Goal: Task Accomplishment & Management: Complete application form

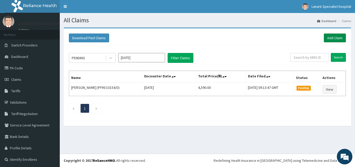
click at [331, 37] on link "Add Claim" at bounding box center [335, 38] width 22 height 9
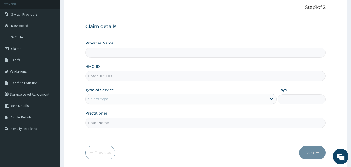
scroll to position [49, 0]
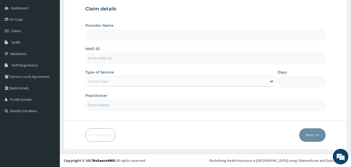
type input "Lanark Specialist Hospital"
click at [108, 60] on input "HMO ID" at bounding box center [205, 58] width 240 height 10
type input "AEN/10324/B"
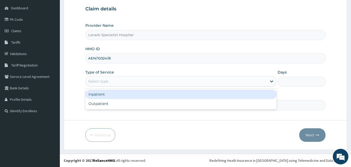
click at [115, 83] on div "Select type" at bounding box center [177, 81] width 182 height 8
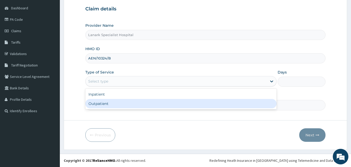
click at [105, 102] on div "Outpatient" at bounding box center [180, 103] width 191 height 9
type input "1"
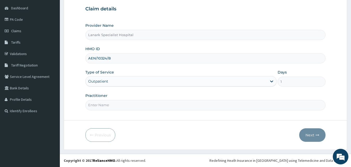
click at [105, 107] on input "Practitioner" at bounding box center [205, 105] width 240 height 10
type input "[PERSON_NAME]"
click at [312, 136] on button "Next" at bounding box center [312, 136] width 26 height 14
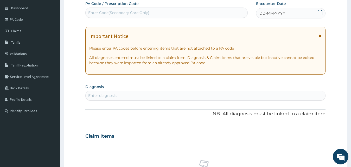
click at [319, 15] on icon at bounding box center [319, 12] width 5 height 5
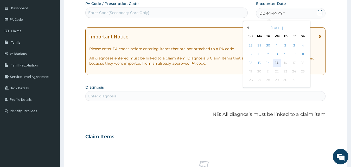
click at [277, 60] on div "15" at bounding box center [277, 63] width 8 height 8
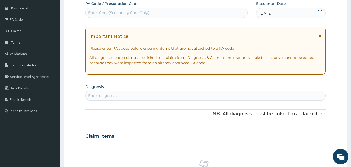
scroll to position [102, 0]
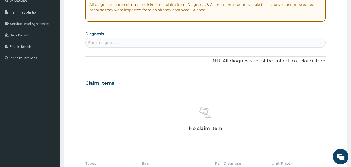
click at [189, 43] on div "Enter diagnosis" at bounding box center [206, 43] width 240 height 8
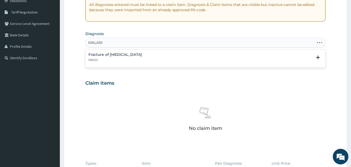
type input "[MEDICAL_DATA]"
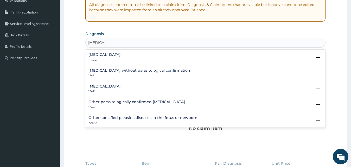
click at [100, 86] on h4 "[MEDICAL_DATA]" at bounding box center [104, 87] width 32 height 4
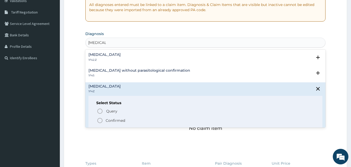
click at [99, 120] on icon "status option filled" at bounding box center [100, 121] width 6 height 6
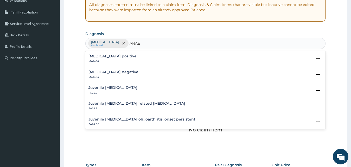
scroll to position [19, 0]
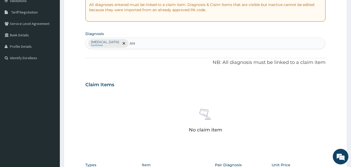
type input "A"
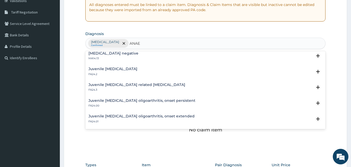
scroll to position [0, 0]
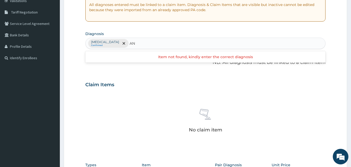
type input "A"
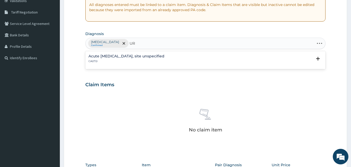
type input "U"
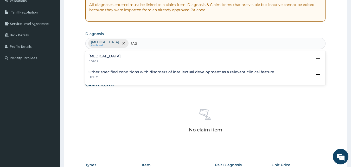
type input "RASH"
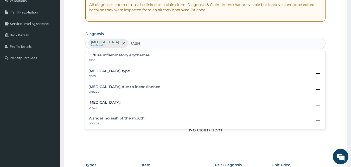
scroll to position [171, 0]
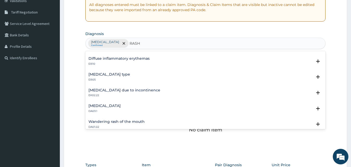
click at [109, 73] on h4 "[MEDICAL_DATA] type" at bounding box center [109, 75] width 42 height 4
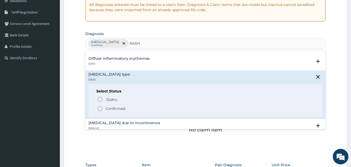
click at [100, 107] on icon "status option filled" at bounding box center [100, 109] width 6 height 6
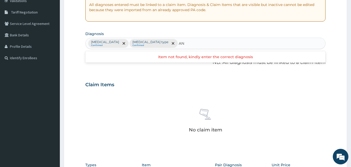
type input "A"
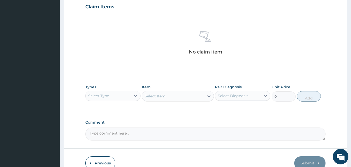
scroll to position [102, 0]
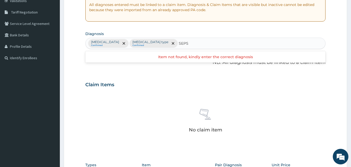
type input "SEPSI"
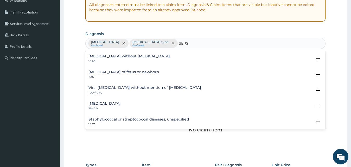
click at [99, 54] on div "[MEDICAL_DATA] without [MEDICAL_DATA] 1G40 Select Status Query Query covers sus…" at bounding box center [205, 60] width 240 height 16
click at [96, 58] on h4 "[MEDICAL_DATA] without [MEDICAL_DATA]" at bounding box center [128, 56] width 81 height 4
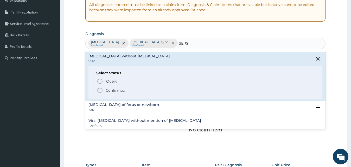
click at [101, 88] on circle "status option filled" at bounding box center [100, 90] width 5 height 5
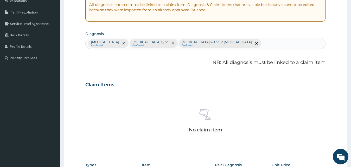
scroll to position [208, 0]
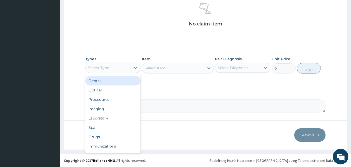
drag, startPoint x: 116, startPoint y: 65, endPoint x: 116, endPoint y: 75, distance: 9.4
click at [116, 66] on div "Select Type" at bounding box center [109, 68] width 46 height 8
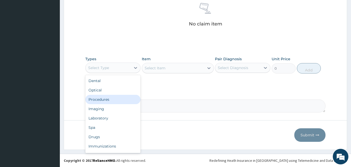
click at [108, 95] on div "Procedures" at bounding box center [112, 99] width 55 height 9
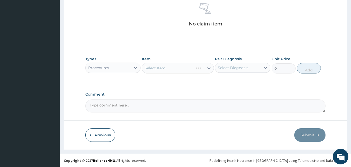
click at [176, 68] on div "Select Item" at bounding box center [178, 68] width 72 height 10
click at [179, 66] on div "Select Item" at bounding box center [178, 68] width 72 height 10
click at [182, 67] on div "Select Item" at bounding box center [178, 68] width 72 height 10
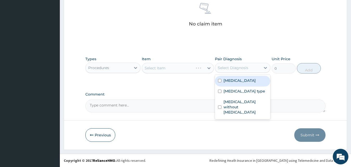
click at [227, 68] on div "Select Diagnosis" at bounding box center [233, 67] width 30 height 5
drag, startPoint x: 232, startPoint y: 82, endPoint x: 234, endPoint y: 91, distance: 9.3
click at [232, 83] on label "[MEDICAL_DATA]" at bounding box center [239, 80] width 32 height 5
checkbox input "true"
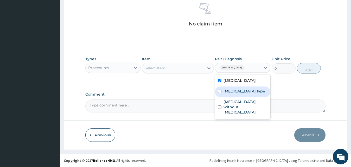
drag, startPoint x: 233, startPoint y: 93, endPoint x: 234, endPoint y: 99, distance: 6.0
click at [233, 93] on label "[MEDICAL_DATA] type" at bounding box center [244, 91] width 42 height 5
checkbox input "true"
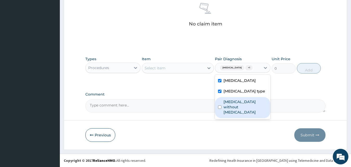
click at [232, 110] on label "[MEDICAL_DATA] without [MEDICAL_DATA]" at bounding box center [245, 107] width 44 height 16
checkbox input "true"
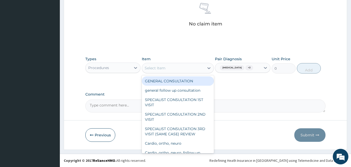
drag, startPoint x: 171, startPoint y: 68, endPoint x: 174, endPoint y: 81, distance: 13.2
click at [171, 68] on div "Select Item" at bounding box center [173, 68] width 62 height 8
drag, startPoint x: 170, startPoint y: 82, endPoint x: 224, endPoint y: 71, distance: 55.3
click at [170, 82] on div "GENERAL CONSULTATION" at bounding box center [178, 80] width 72 height 9
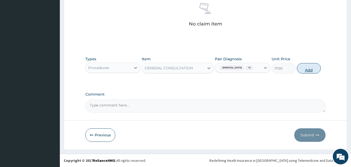
click at [308, 72] on button "Add" at bounding box center [309, 68] width 24 height 10
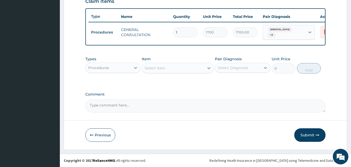
scroll to position [190, 0]
click at [121, 67] on div "Procedures" at bounding box center [109, 68] width 46 height 8
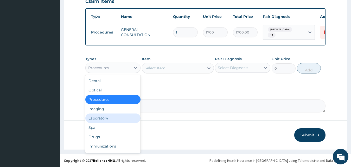
click at [107, 118] on div "Laboratory" at bounding box center [112, 118] width 55 height 9
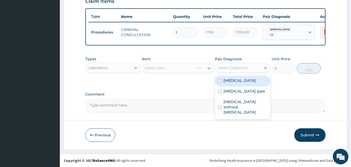
click at [239, 70] on div "Select Diagnosis" at bounding box center [233, 67] width 30 height 5
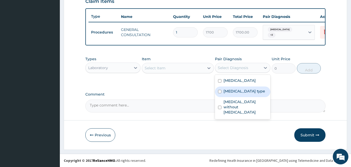
click at [175, 81] on div "Types Laboratory Item Select Item Pair Diagnosis option [MEDICAL_DATA] without …" at bounding box center [205, 69] width 240 height 30
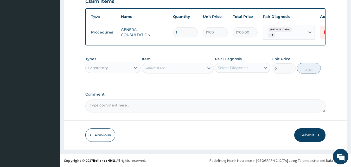
drag, startPoint x: 175, startPoint y: 66, endPoint x: 175, endPoint y: 72, distance: 6.3
click at [175, 70] on div "Select Item" at bounding box center [173, 68] width 62 height 8
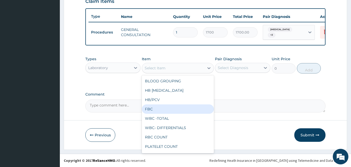
click at [160, 108] on div "FBC" at bounding box center [178, 109] width 72 height 9
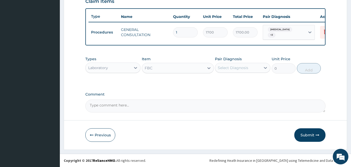
type input "2975"
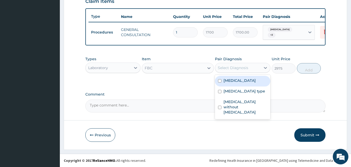
click at [251, 66] on div "Select Diagnosis" at bounding box center [238, 68] width 46 height 8
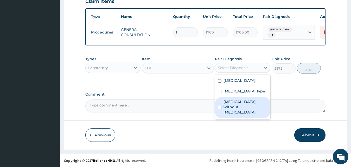
drag, startPoint x: 234, startPoint y: 108, endPoint x: 259, endPoint y: 81, distance: 37.0
click at [239, 104] on div "[MEDICAL_DATA] without [MEDICAL_DATA]" at bounding box center [242, 107] width 55 height 21
checkbox input "true"
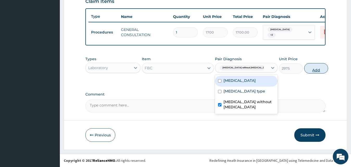
click at [310, 71] on button "Add" at bounding box center [316, 68] width 24 height 10
type input "0"
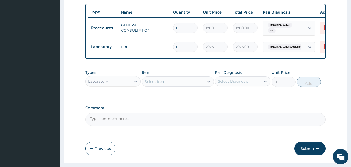
click at [165, 84] on div "Select Item" at bounding box center [155, 81] width 21 height 5
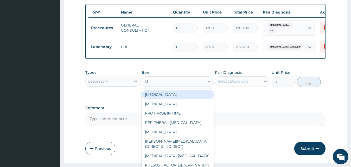
type input "MA"
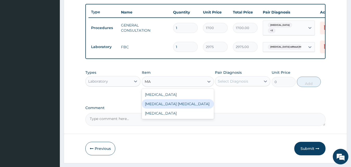
click at [190, 108] on div "[MEDICAL_DATA] [MEDICAL_DATA]" at bounding box center [178, 103] width 72 height 9
type input "1700"
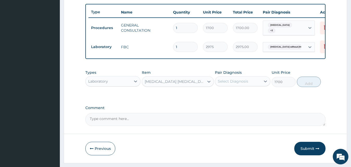
click at [242, 84] on div "Select Diagnosis" at bounding box center [233, 81] width 30 height 5
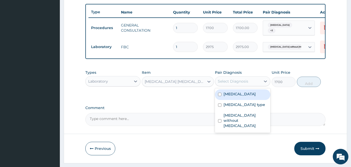
click at [244, 97] on label "[MEDICAL_DATA]" at bounding box center [239, 94] width 32 height 5
checkbox input "true"
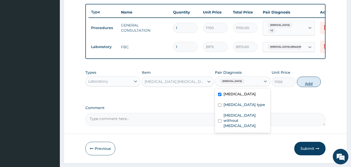
click at [314, 87] on button "Add" at bounding box center [309, 82] width 24 height 10
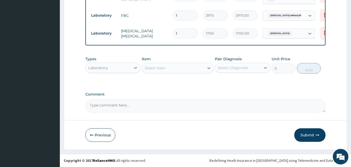
scroll to position [226, 0]
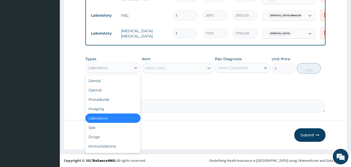
click at [120, 68] on div "Laboratory" at bounding box center [109, 68] width 46 height 8
click at [102, 137] on div "Drugs" at bounding box center [112, 136] width 55 height 9
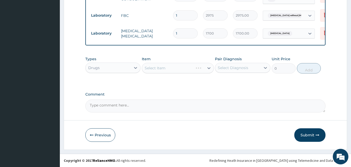
click at [164, 68] on div "Select Item" at bounding box center [178, 68] width 72 height 10
click at [171, 67] on div "Select Item" at bounding box center [178, 68] width 72 height 10
click at [175, 68] on div "Select Item" at bounding box center [178, 68] width 72 height 10
click at [178, 68] on div "Select Item" at bounding box center [178, 68] width 72 height 10
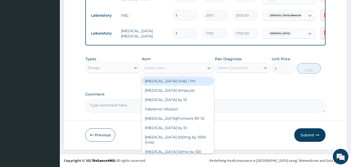
click at [192, 67] on div "Select Item" at bounding box center [173, 68] width 62 height 8
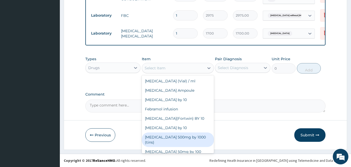
drag, startPoint x: 173, startPoint y: 136, endPoint x: 176, endPoint y: 135, distance: 2.9
click at [174, 136] on div "[MEDICAL_DATA] 500mg by 1000 (tins)" at bounding box center [178, 140] width 72 height 15
type input "30"
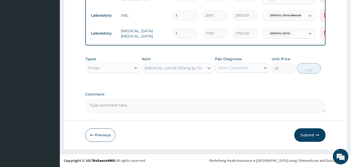
click at [245, 70] on div "Select Diagnosis" at bounding box center [238, 68] width 46 height 8
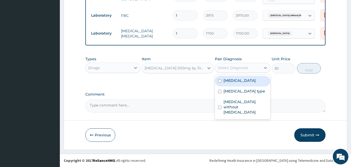
click at [241, 84] on div "[MEDICAL_DATA]" at bounding box center [242, 81] width 55 height 11
checkbox input "true"
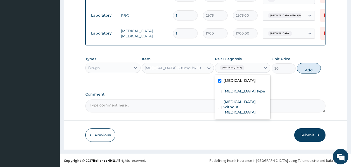
click at [310, 73] on button "Add" at bounding box center [309, 68] width 24 height 10
type input "0"
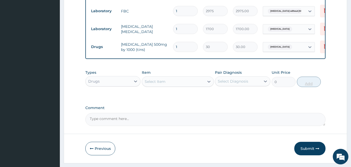
type input "18"
type input "540.00"
type input "18"
click at [185, 83] on div "Select Item" at bounding box center [173, 82] width 62 height 8
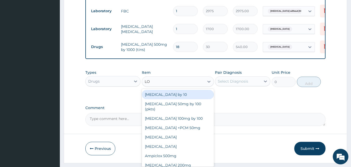
type input "LON"
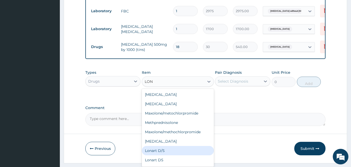
click at [159, 154] on div "Lonart D/S" at bounding box center [178, 150] width 72 height 9
type input "450"
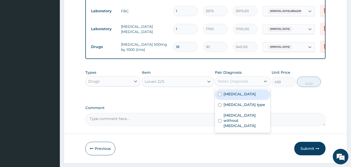
click at [241, 84] on div "Select Diagnosis" at bounding box center [233, 81] width 30 height 5
click at [242, 97] on label "[MEDICAL_DATA]" at bounding box center [239, 94] width 32 height 5
checkbox input "true"
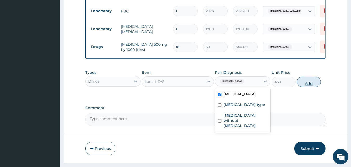
click at [314, 87] on button "Add" at bounding box center [309, 82] width 24 height 10
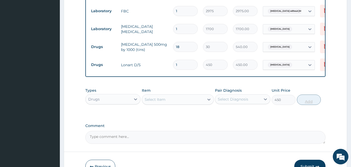
type input "0"
type input "2"
type input "900.00"
type input "3"
type input "1350.00"
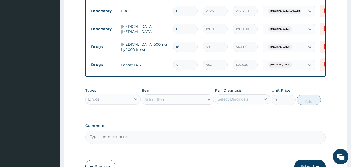
type input "4"
type input "1800.00"
type input "5"
type input "2250.00"
type input "6"
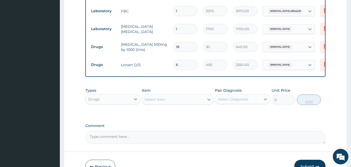
type input "2700.00"
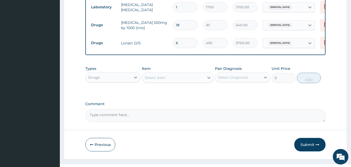
scroll to position [261, 0]
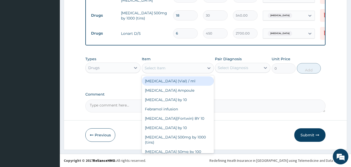
click at [165, 65] on div "Select Item" at bounding box center [173, 68] width 62 height 8
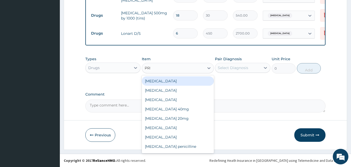
type input "PRED"
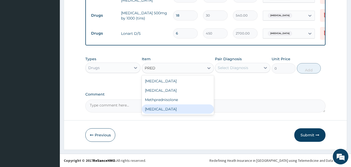
click at [162, 109] on div "[MEDICAL_DATA]" at bounding box center [178, 109] width 72 height 9
type input "55"
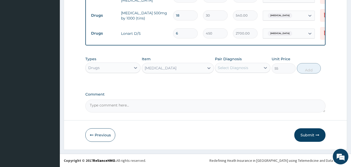
click at [185, 67] on div "[MEDICAL_DATA]" at bounding box center [173, 68] width 62 height 8
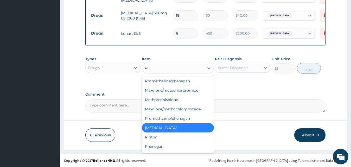
scroll to position [235, 0]
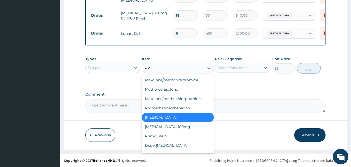
type input "PRE"
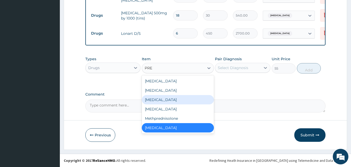
click at [169, 99] on div "[MEDICAL_DATA]" at bounding box center [178, 99] width 72 height 9
type input "50"
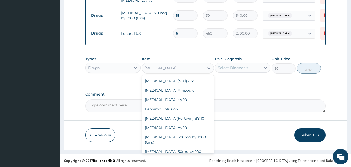
click at [183, 67] on div "[MEDICAL_DATA]" at bounding box center [173, 68] width 62 height 8
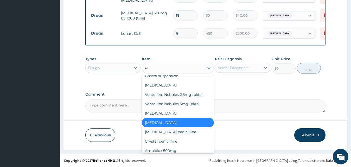
scroll to position [20, 0]
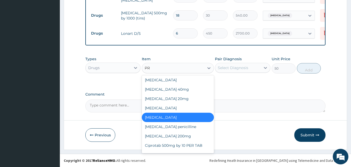
type input "PRE"
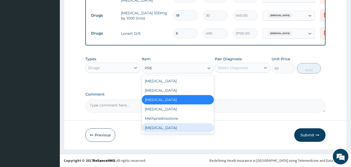
click at [164, 129] on div "[MEDICAL_DATA]" at bounding box center [178, 127] width 72 height 9
type input "55"
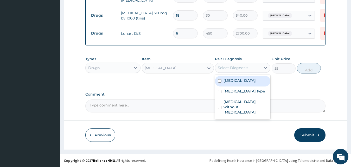
click at [244, 68] on div "Select Diagnosis" at bounding box center [233, 67] width 30 height 5
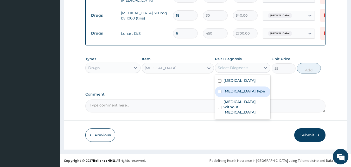
click at [234, 94] on label "[MEDICAL_DATA] type" at bounding box center [244, 91] width 42 height 5
checkbox input "true"
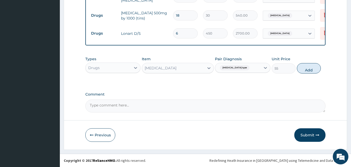
click at [310, 69] on button "Add" at bounding box center [309, 68] width 24 height 10
type input "0"
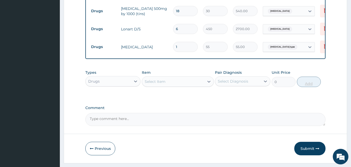
type input "2"
type input "110.00"
type input "3"
type input "165.00"
type input "4"
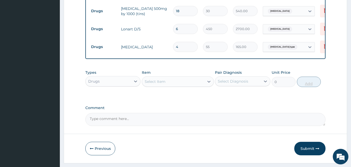
type input "220.00"
type input "5"
type input "275.00"
type input "6"
type input "330.00"
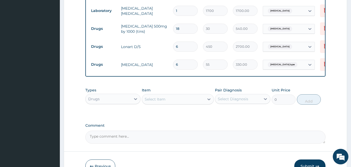
scroll to position [235, 0]
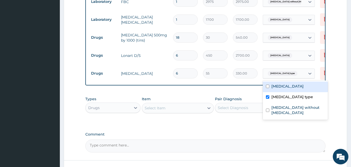
click at [278, 74] on span "[MEDICAL_DATA] type" at bounding box center [283, 73] width 30 height 5
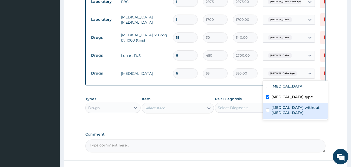
click at [280, 107] on label "[MEDICAL_DATA] without [MEDICAL_DATA]" at bounding box center [297, 110] width 53 height 10
checkbox input "true"
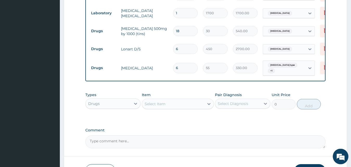
scroll to position [261, 0]
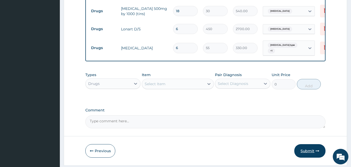
click at [308, 156] on button "Submit" at bounding box center [309, 151] width 31 height 14
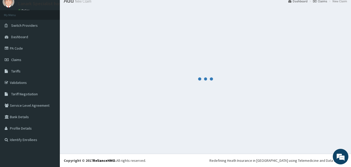
scroll to position [20, 0]
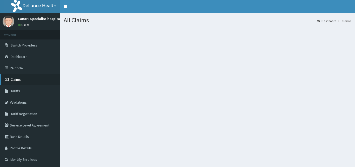
click at [16, 78] on span "Claims" at bounding box center [16, 79] width 10 height 5
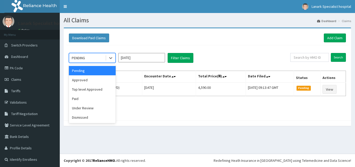
click at [92, 57] on div "PENDING" at bounding box center [87, 58] width 36 height 8
click at [87, 81] on div "Approved" at bounding box center [92, 79] width 47 height 9
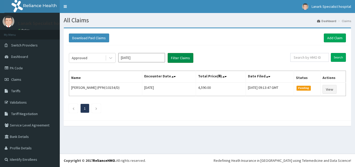
click at [178, 59] on button "Filter Claims" at bounding box center [181, 58] width 26 height 10
click at [92, 59] on div "Approved" at bounding box center [87, 58] width 36 height 8
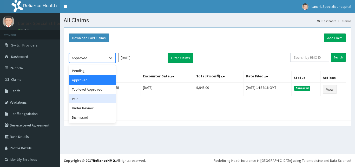
click at [89, 102] on div "Paid" at bounding box center [92, 98] width 47 height 9
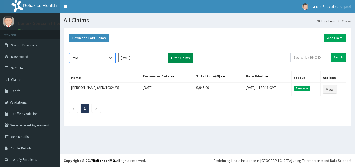
click at [184, 59] on button "Filter Claims" at bounding box center [181, 58] width 26 height 10
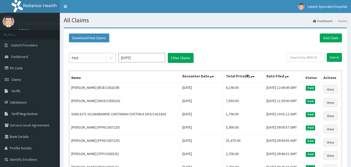
click at [90, 59] on div "Paid" at bounding box center [87, 58] width 36 height 8
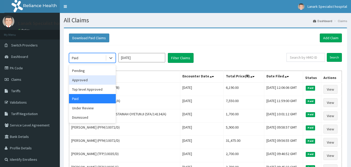
click at [86, 82] on div "Approved" at bounding box center [92, 79] width 47 height 9
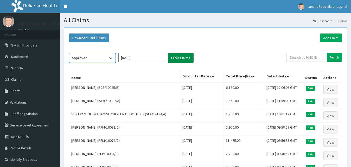
click at [186, 55] on button "Filter Claims" at bounding box center [181, 58] width 26 height 10
